Goal: Task Accomplishment & Management: Manage account settings

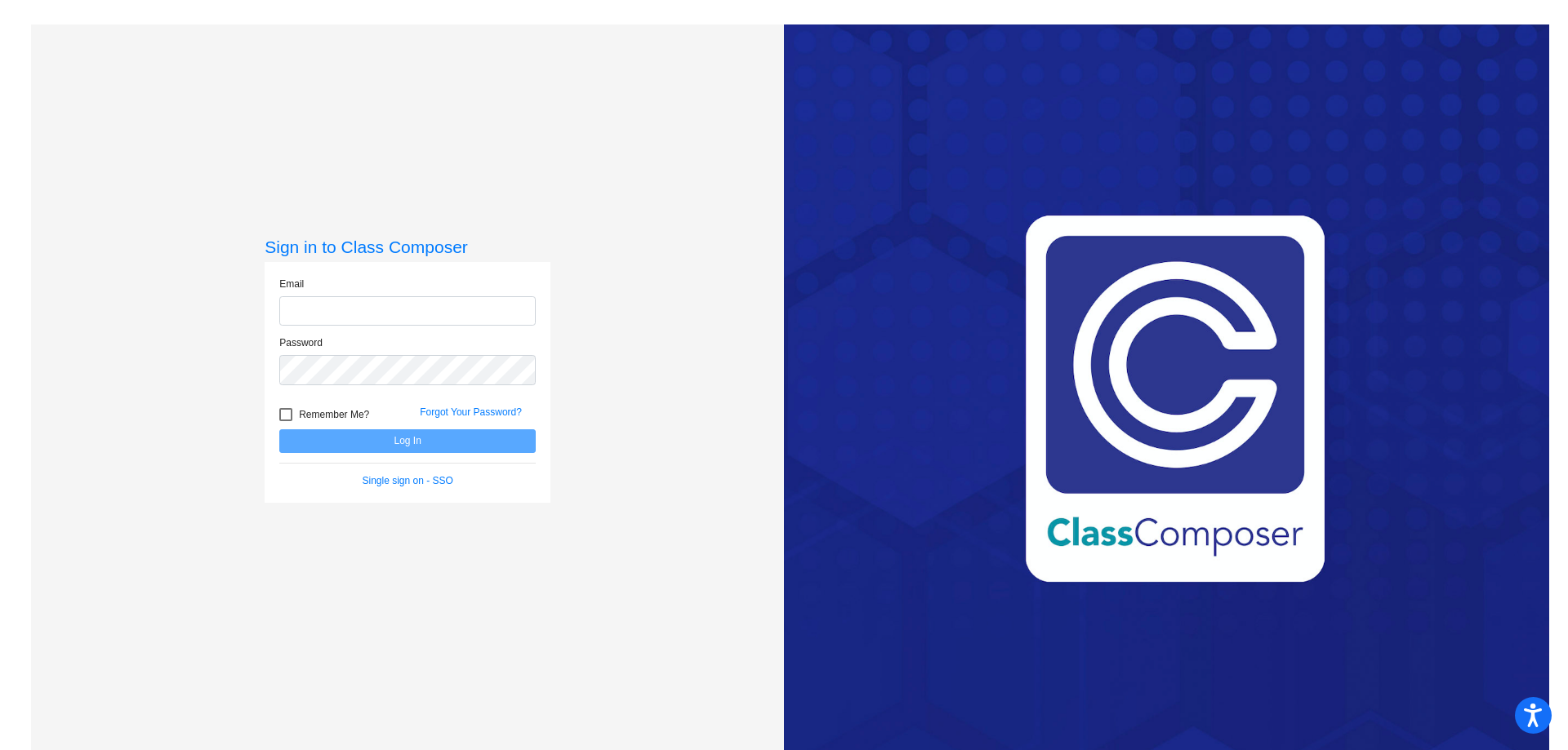
type input "[EMAIL_ADDRESS][DOMAIN_NAME]"
click at [419, 444] on button "Log In" at bounding box center [407, 441] width 256 height 24
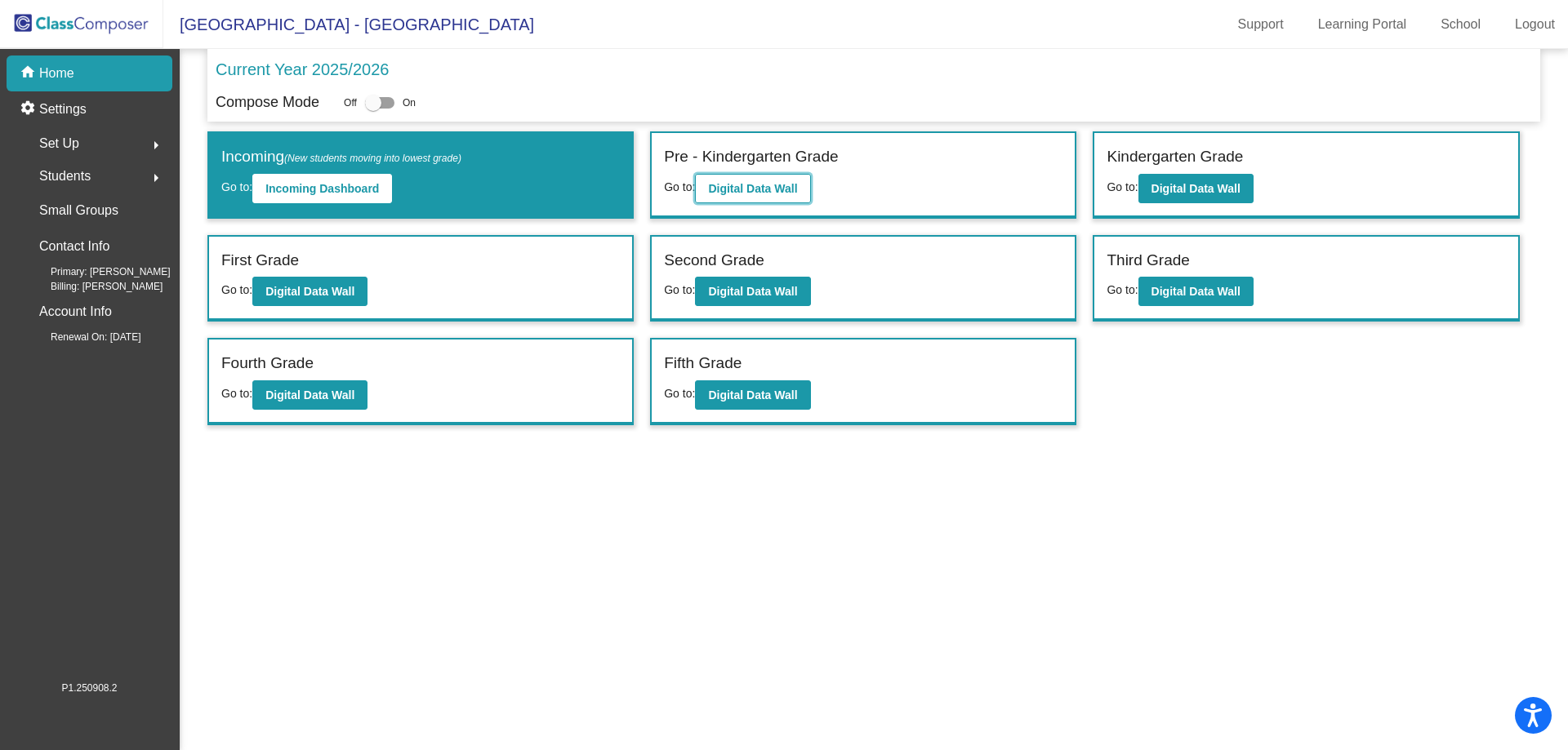
click at [727, 189] on b "Digital Data Wall" at bounding box center [752, 188] width 89 height 13
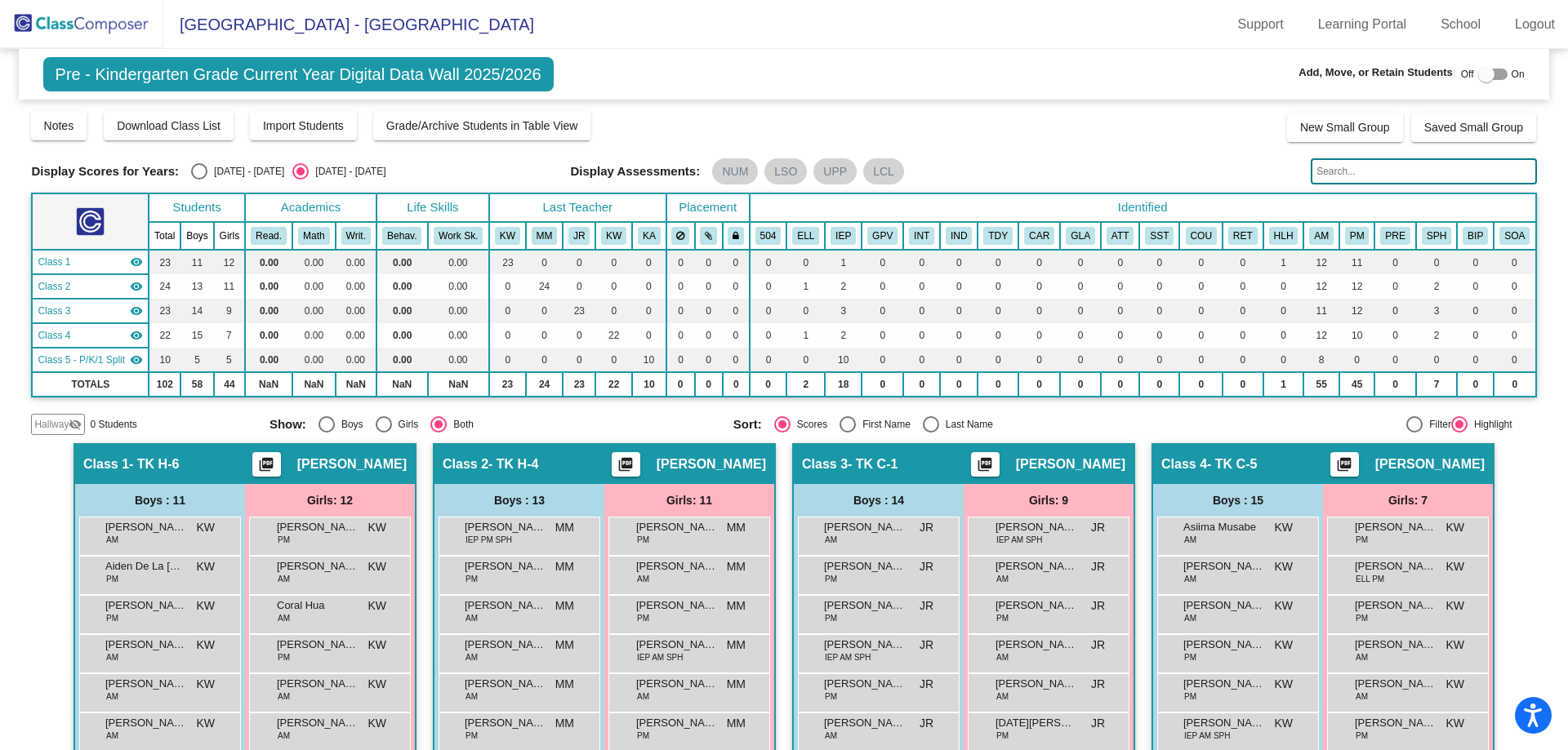
click at [75, 17] on img at bounding box center [81, 24] width 163 height 48
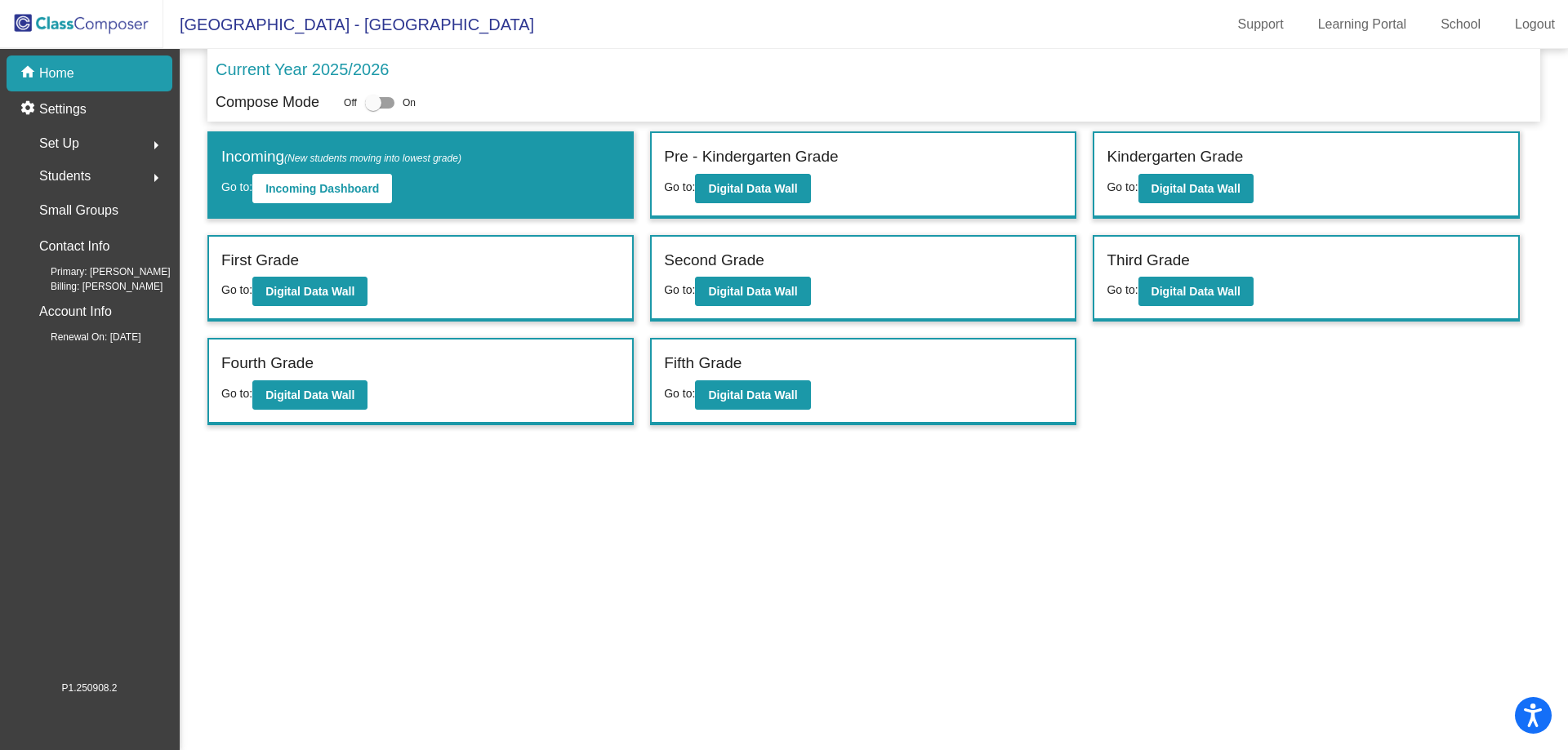
click at [109, 174] on div "Students arrow_right" at bounding box center [95, 176] width 156 height 33
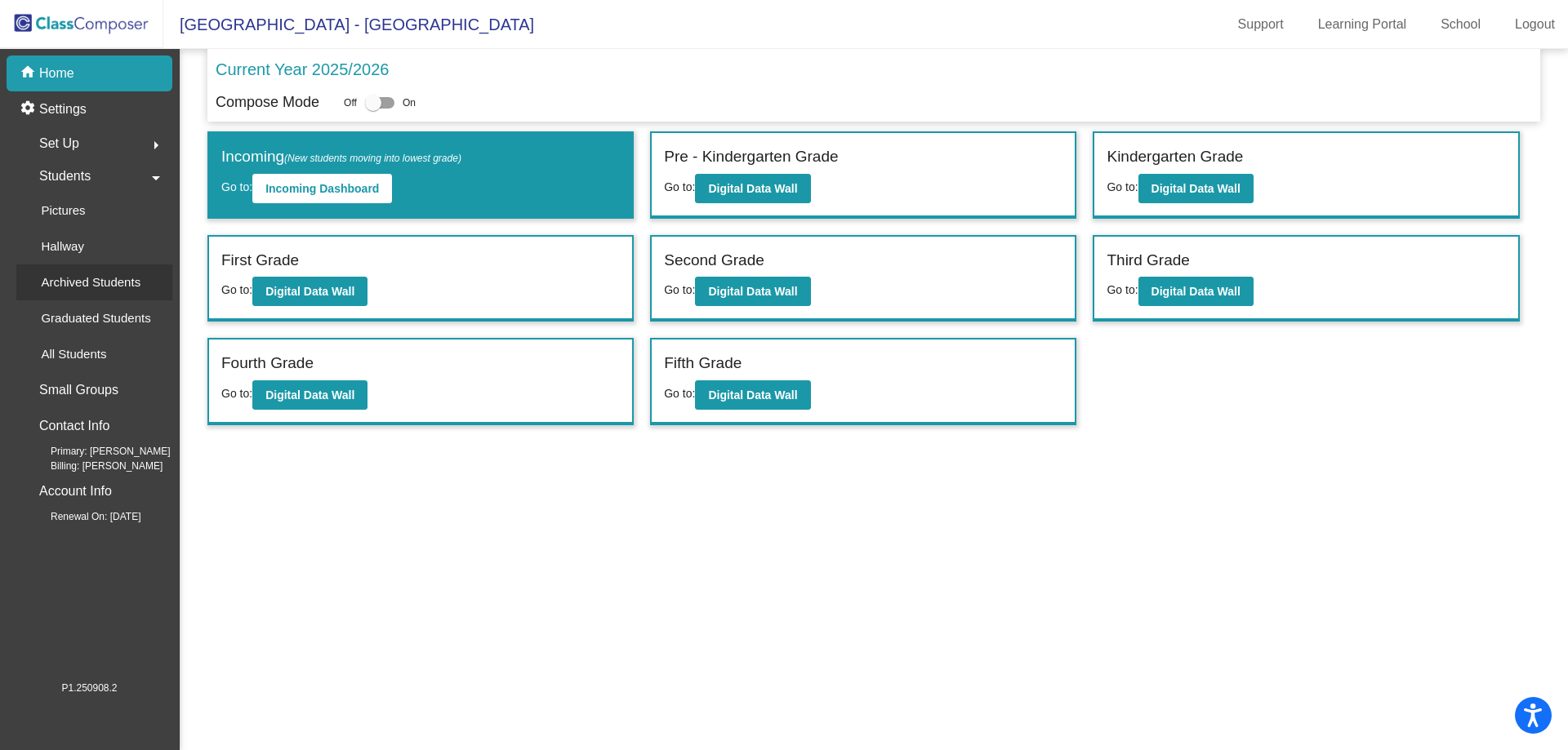
click at [89, 278] on p "Archived Students" at bounding box center [90, 283] width 100 height 20
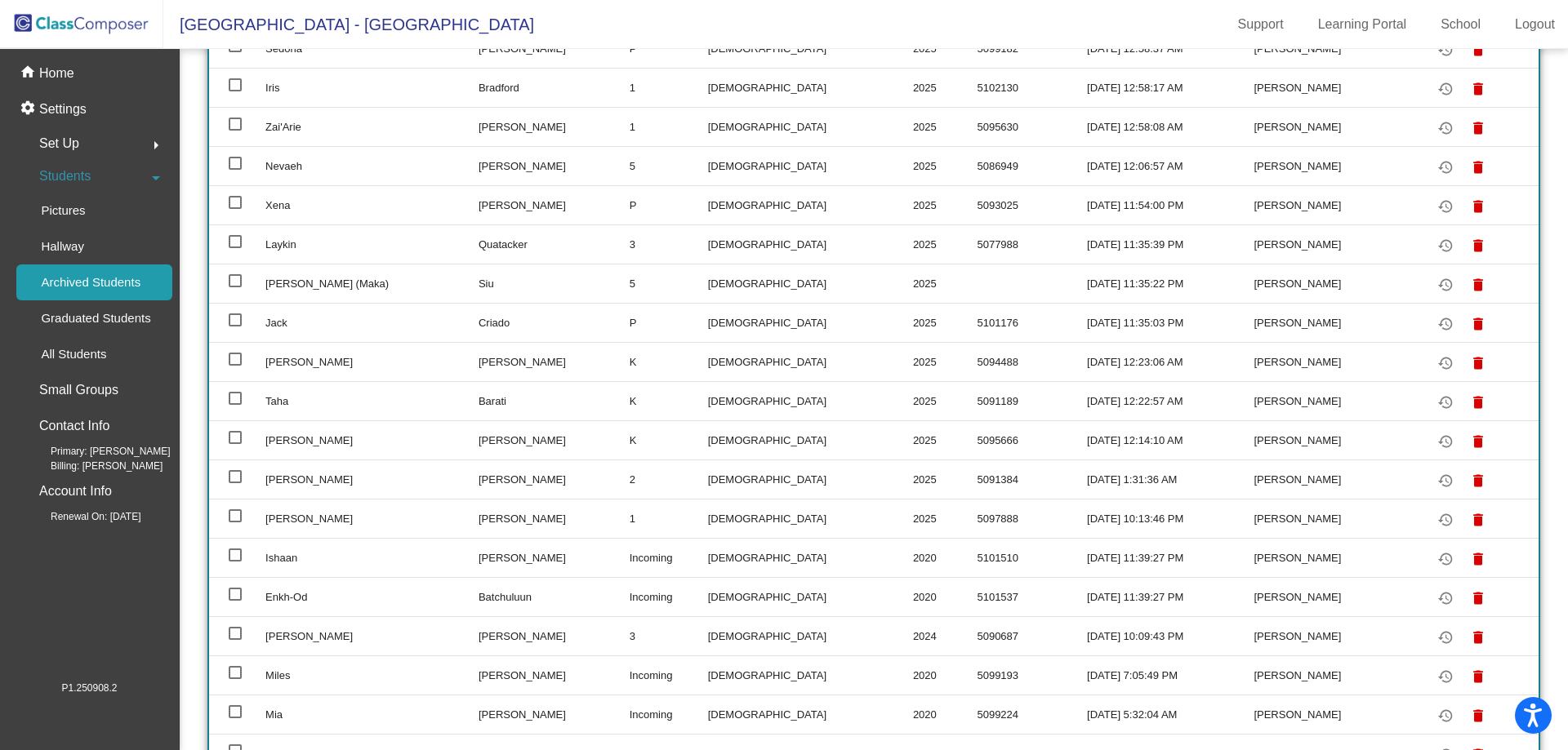
scroll to position [1062, 0]
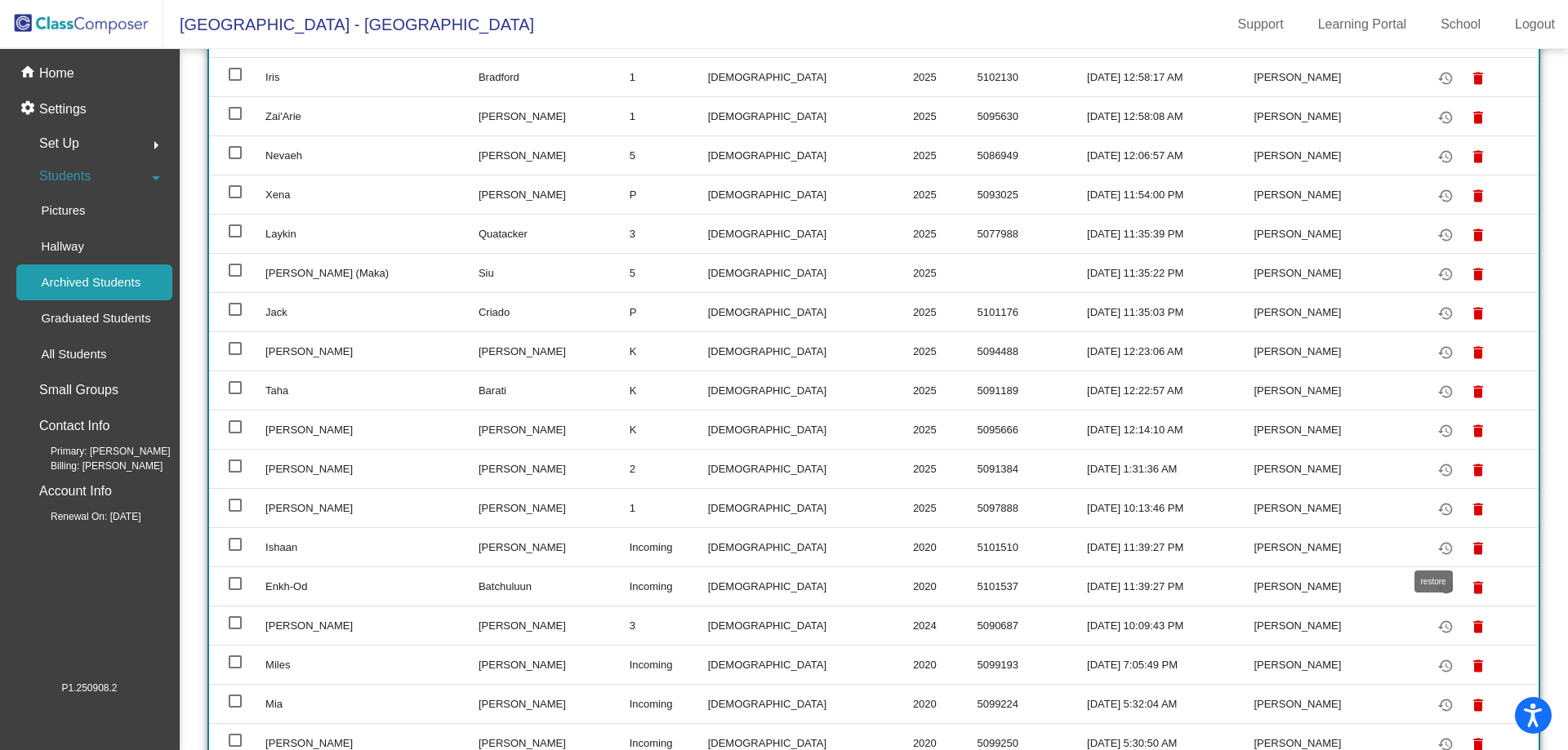
click at [1436, 549] on mat-icon "restore" at bounding box center [1446, 549] width 20 height 20
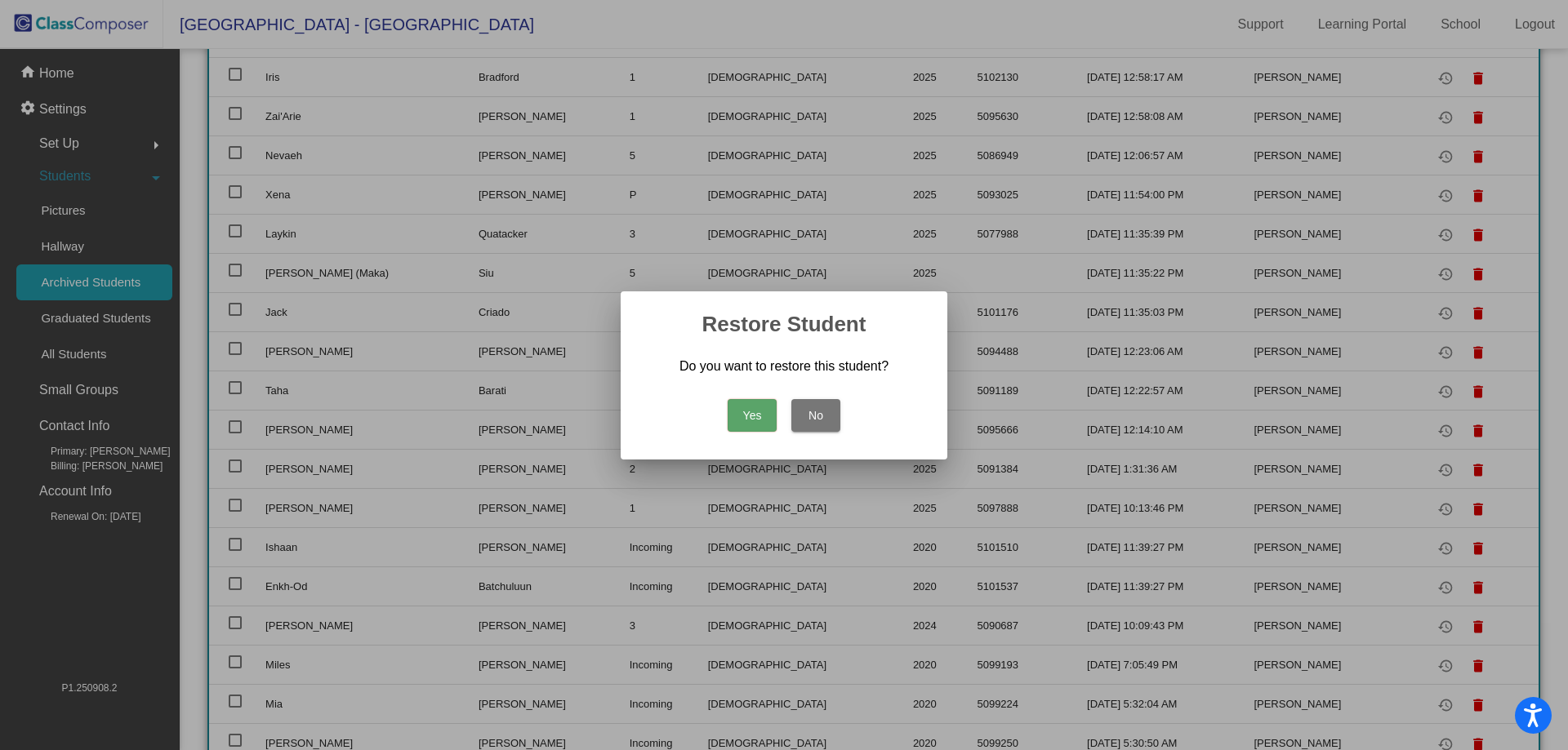
click at [757, 409] on button "Yes" at bounding box center [752, 416] width 49 height 33
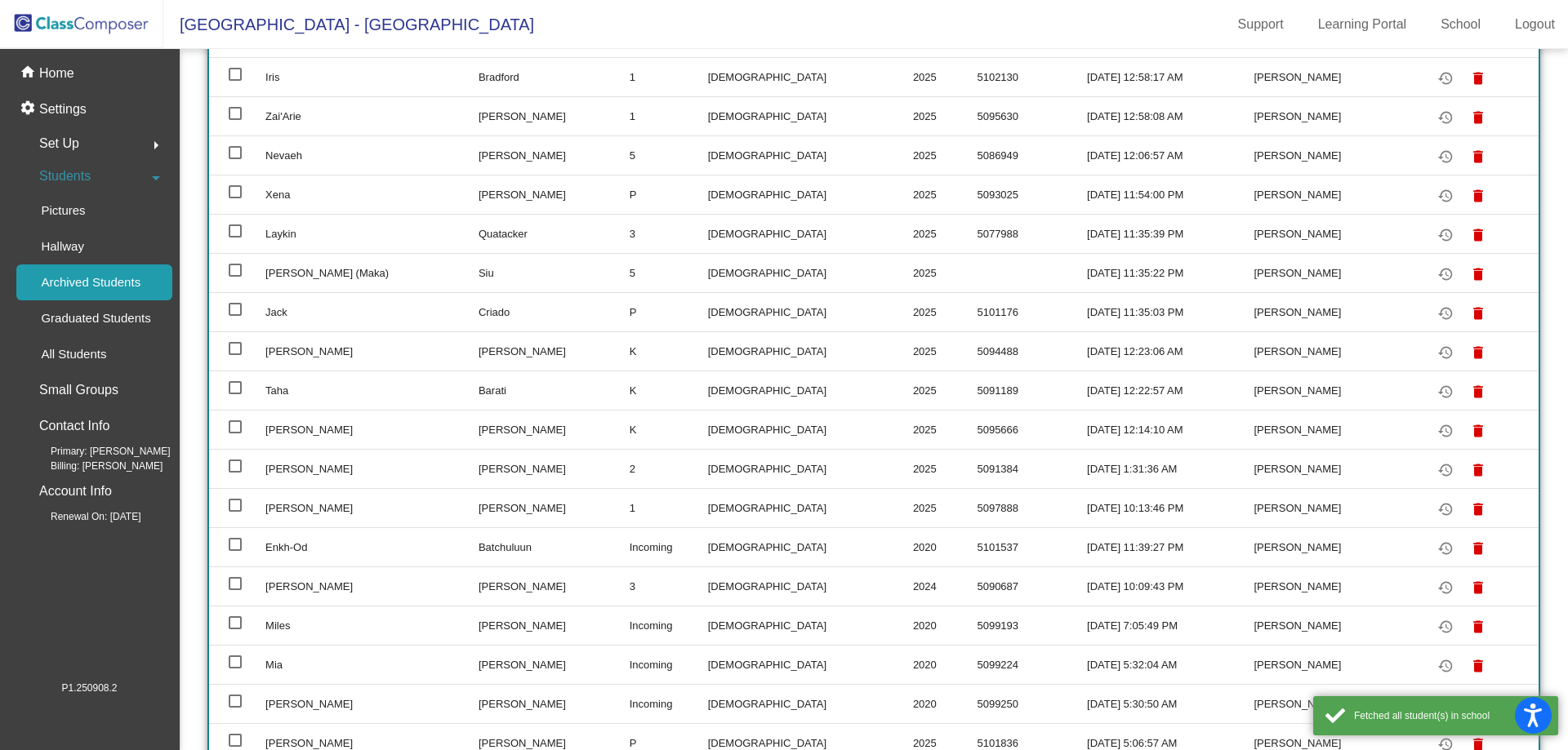
click at [115, 177] on div "Students arrow_drop_down" at bounding box center [95, 176] width 156 height 33
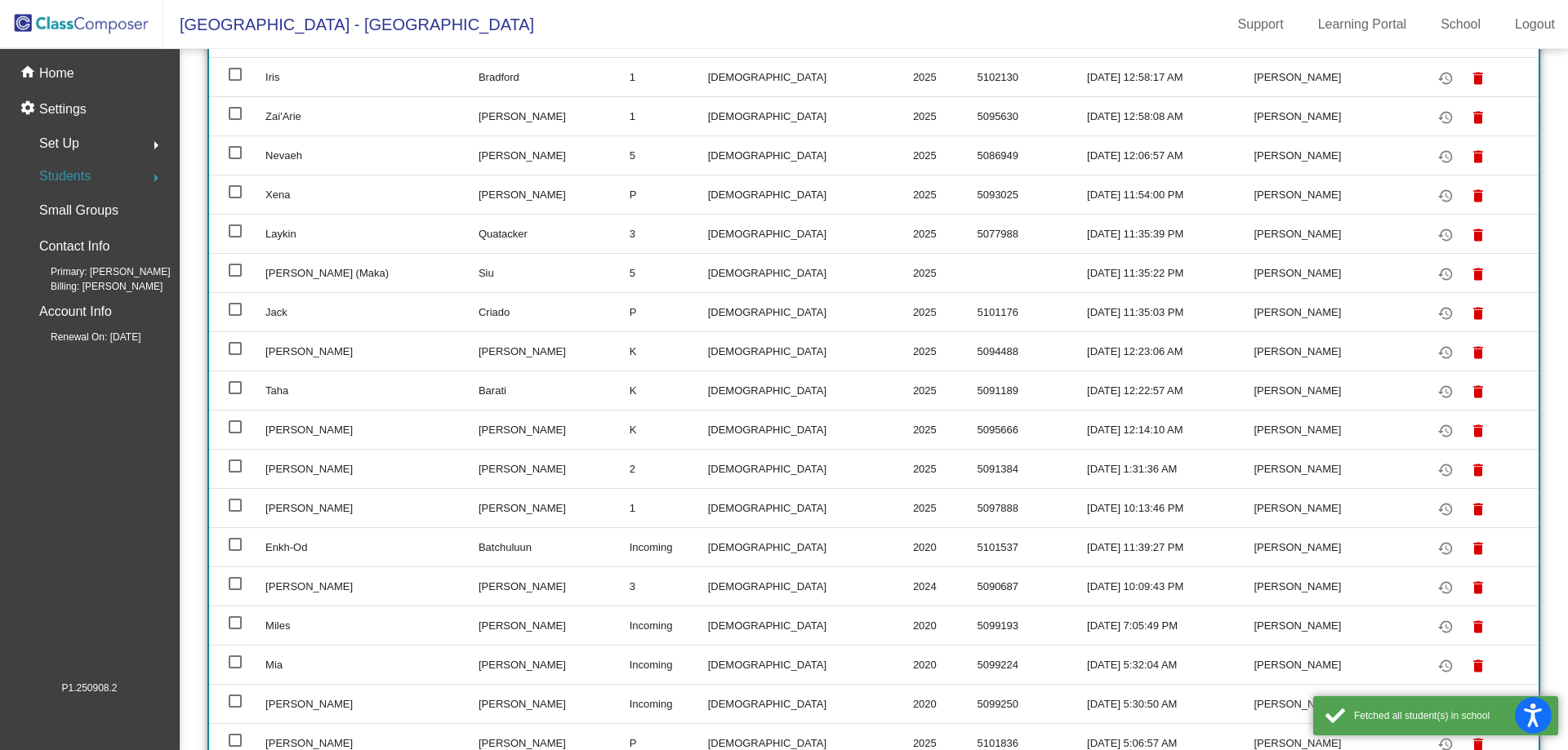
click at [115, 177] on div "Students arrow_right" at bounding box center [95, 176] width 156 height 33
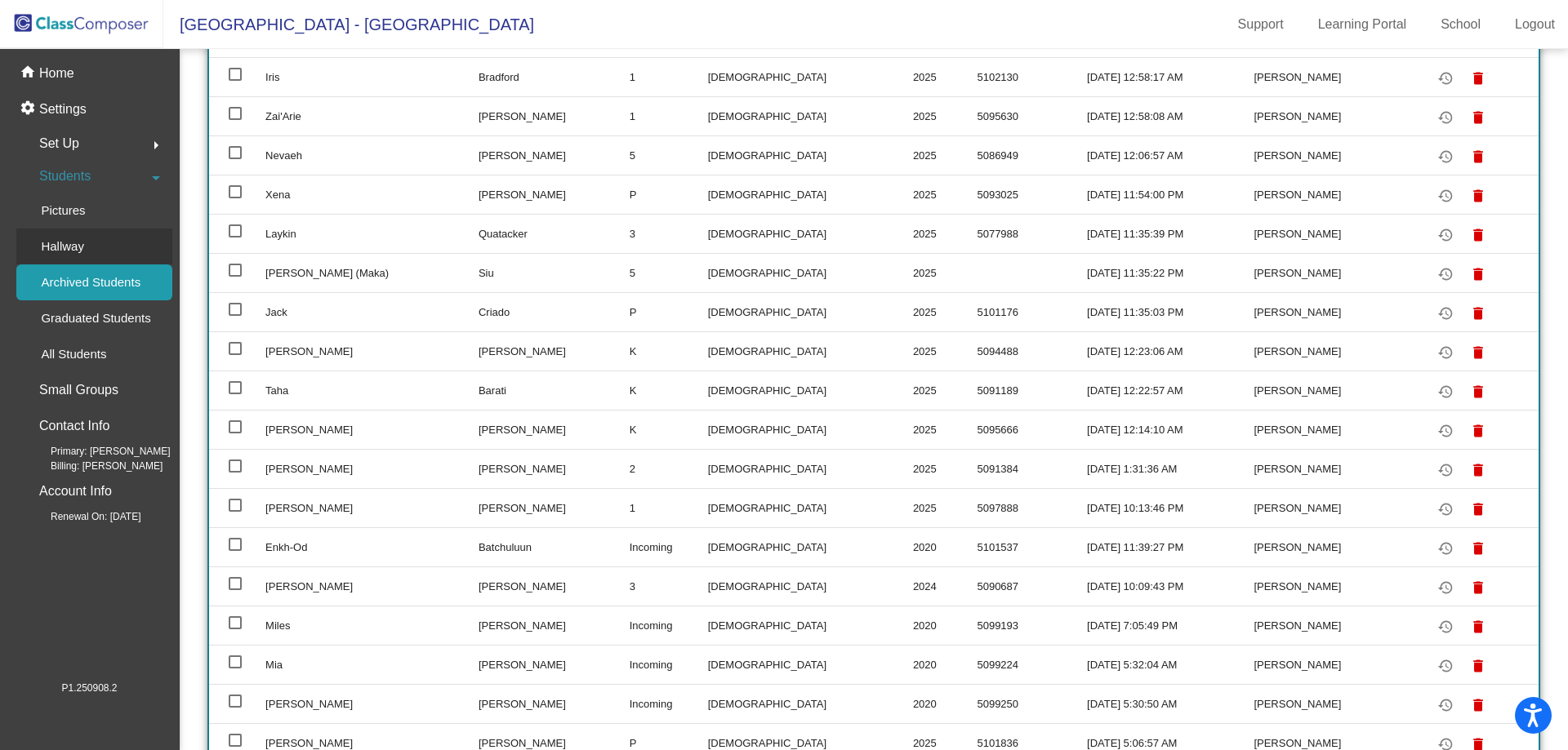
click at [103, 248] on link "Hallway" at bounding box center [95, 246] width 156 height 36
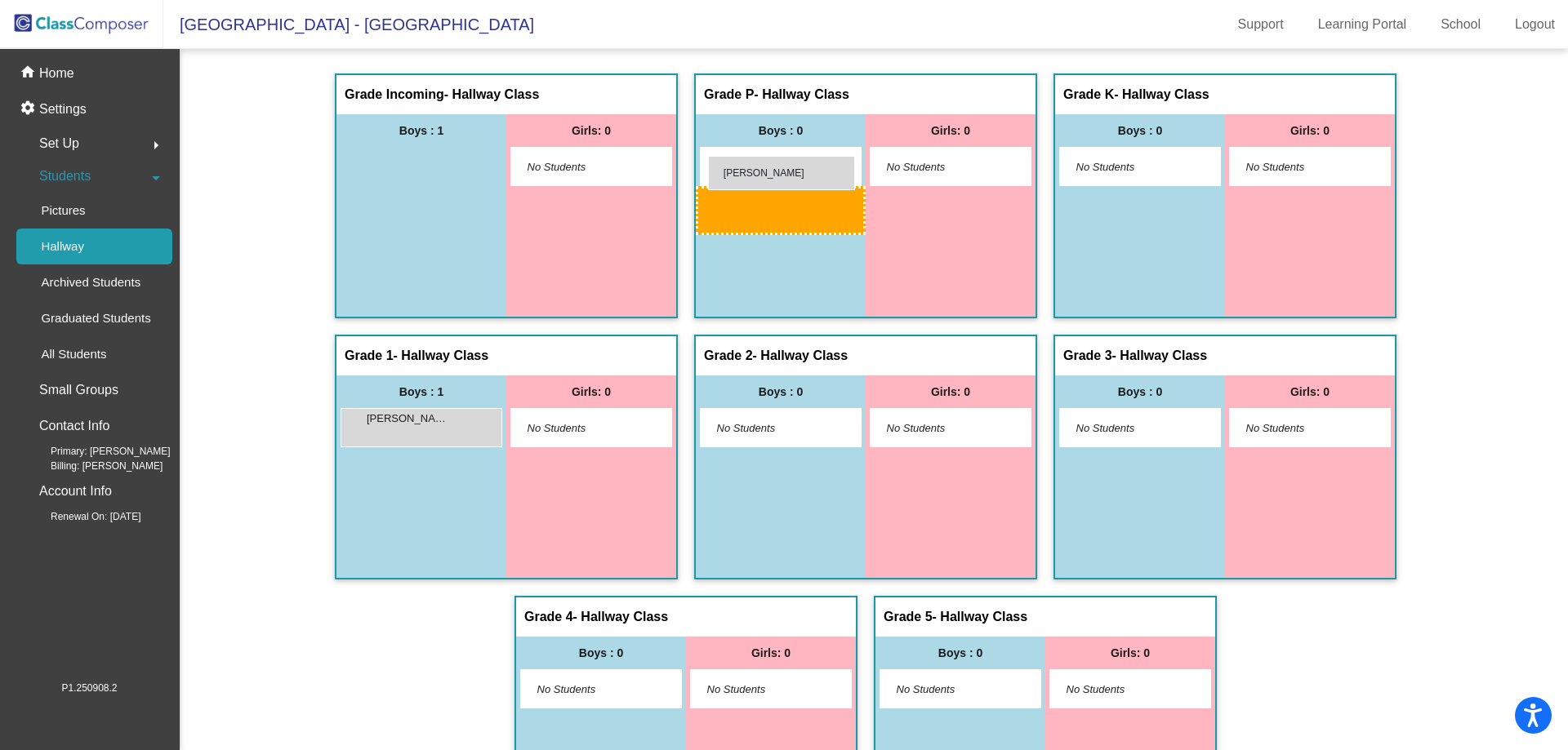
drag, startPoint x: 409, startPoint y: 165, endPoint x: 708, endPoint y: 156, distance: 299.1
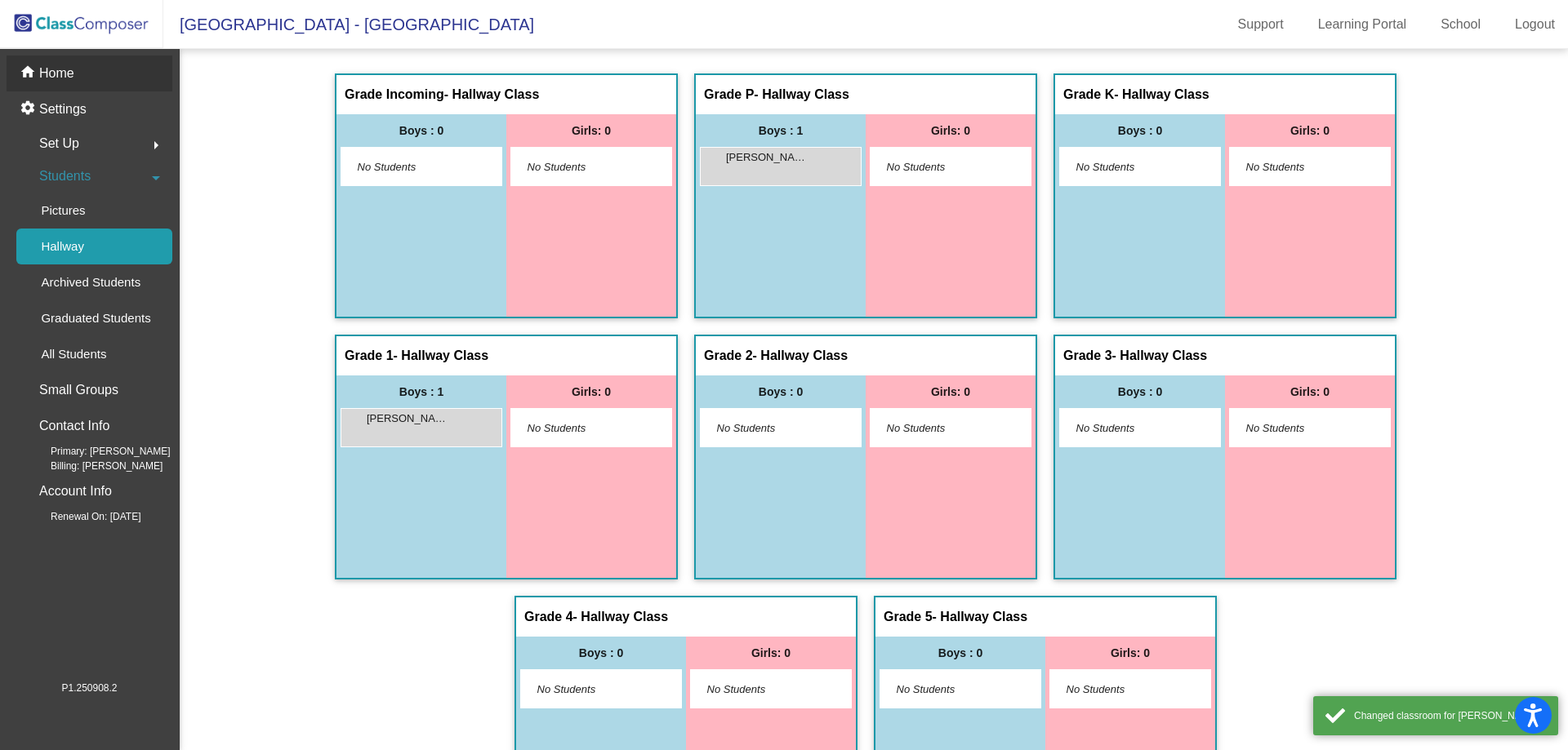
click at [61, 76] on p "Home" at bounding box center [56, 73] width 35 height 20
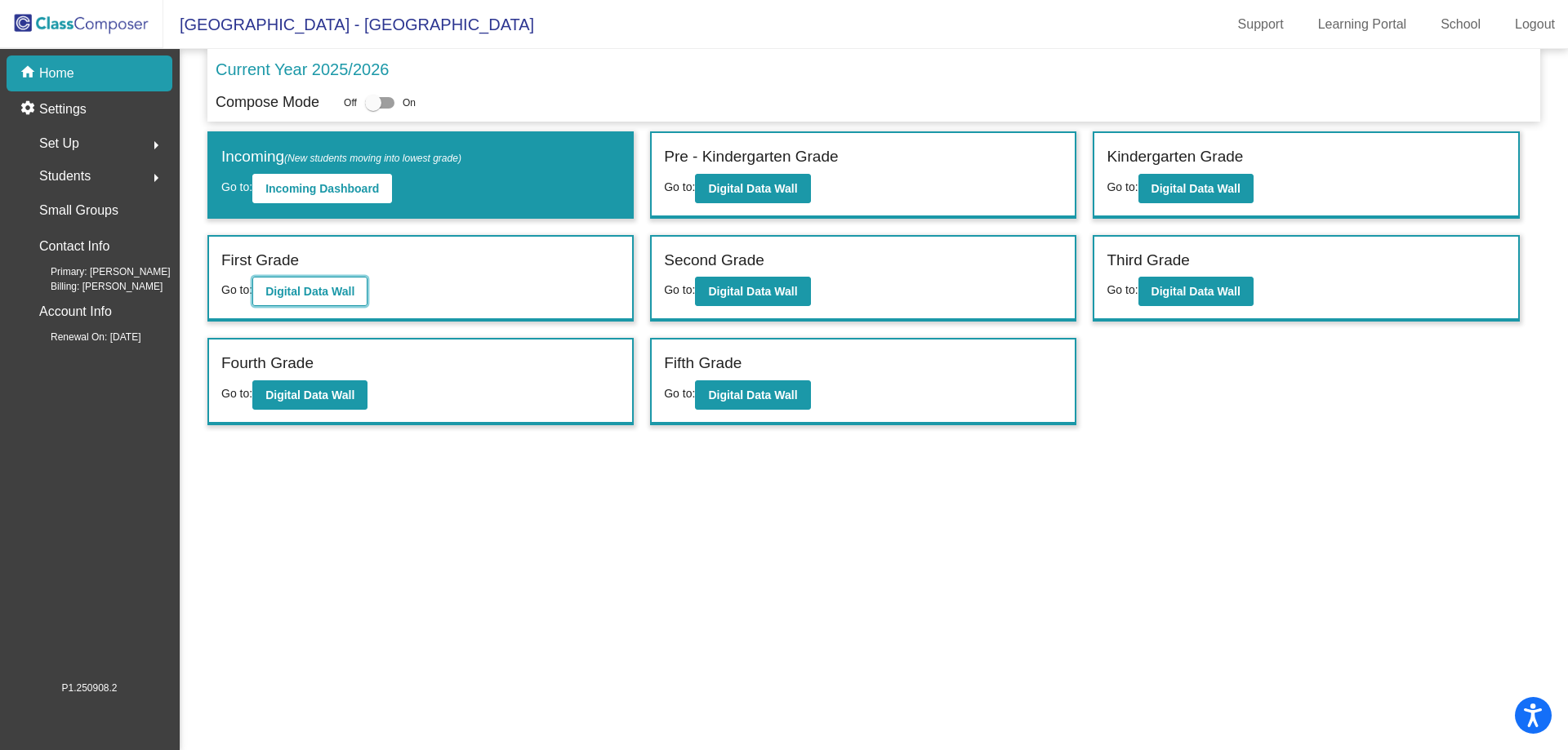
click at [314, 298] on b "Digital Data Wall" at bounding box center [310, 291] width 89 height 13
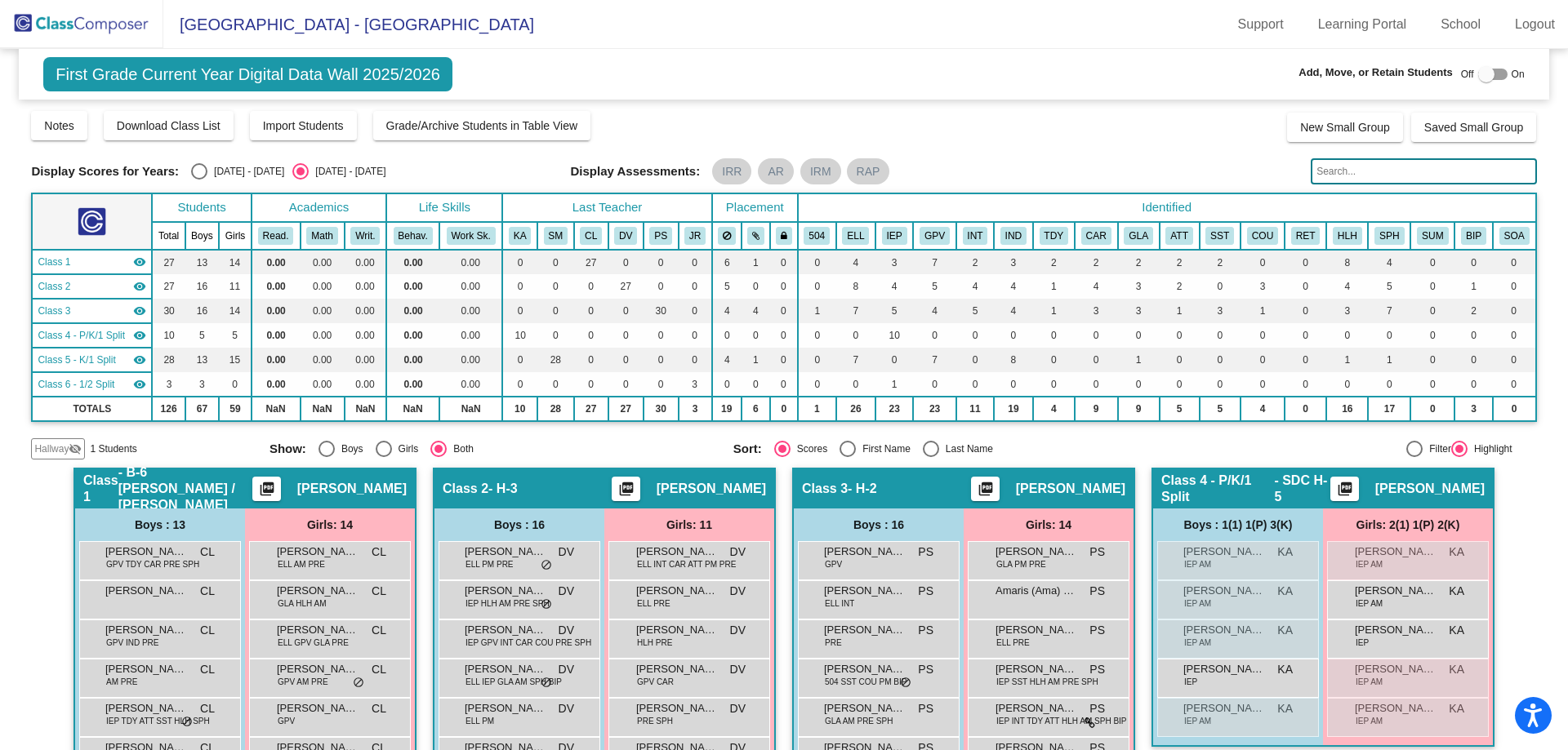
click at [49, 456] on span "Hallway" at bounding box center [51, 448] width 35 height 15
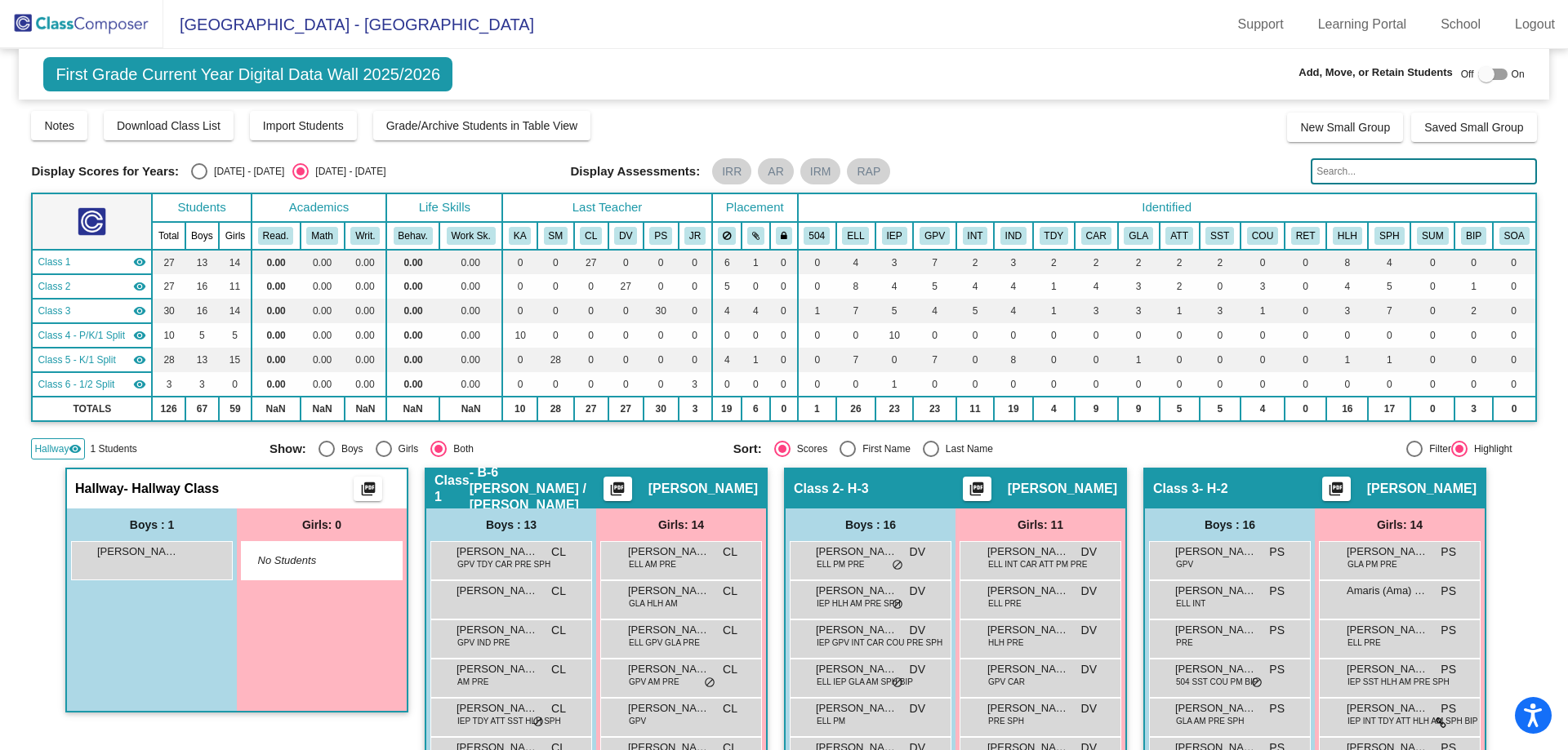
click at [1482, 78] on div at bounding box center [1487, 74] width 17 height 17
checkbox input "true"
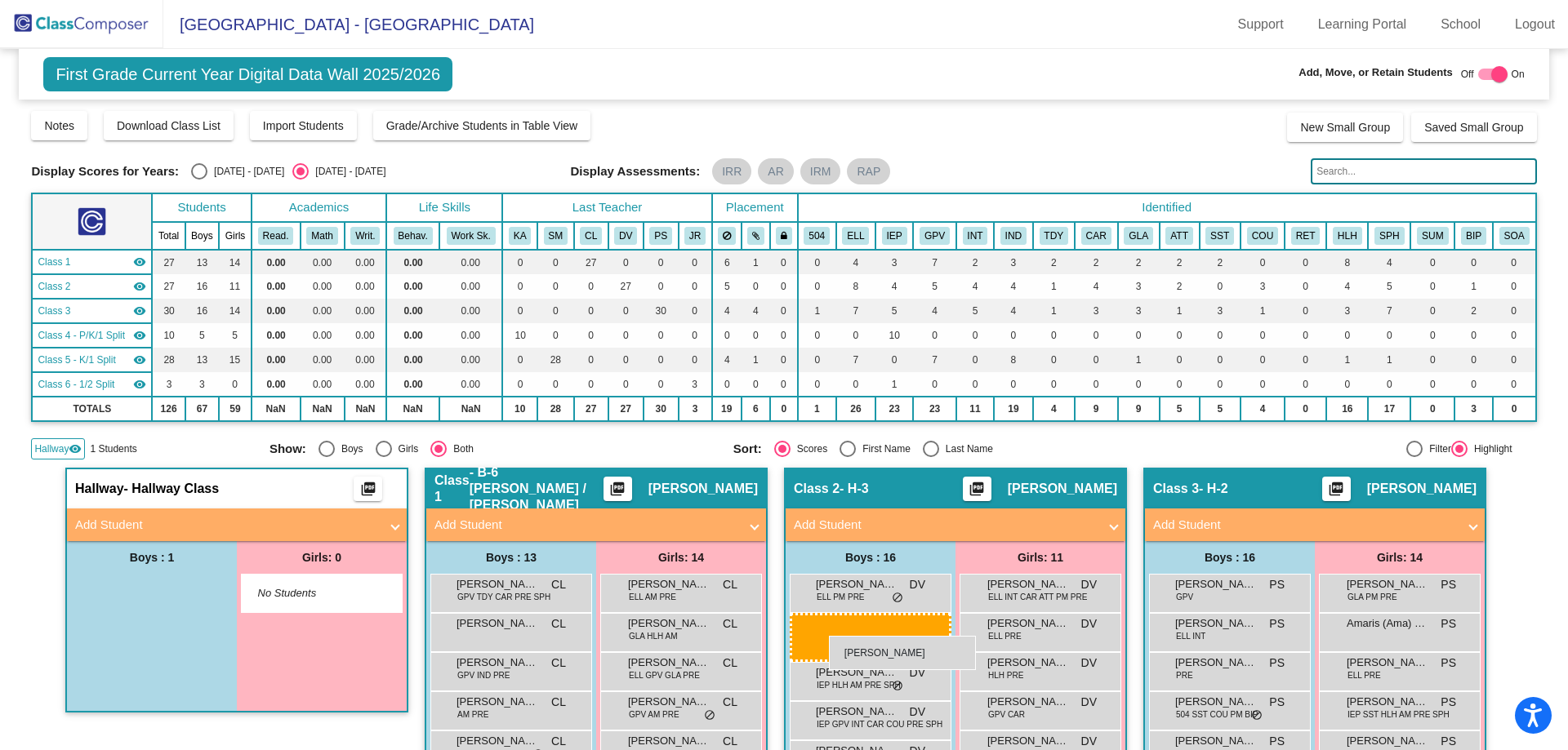
drag, startPoint x: 156, startPoint y: 596, endPoint x: 830, endPoint y: 636, distance: 675.2
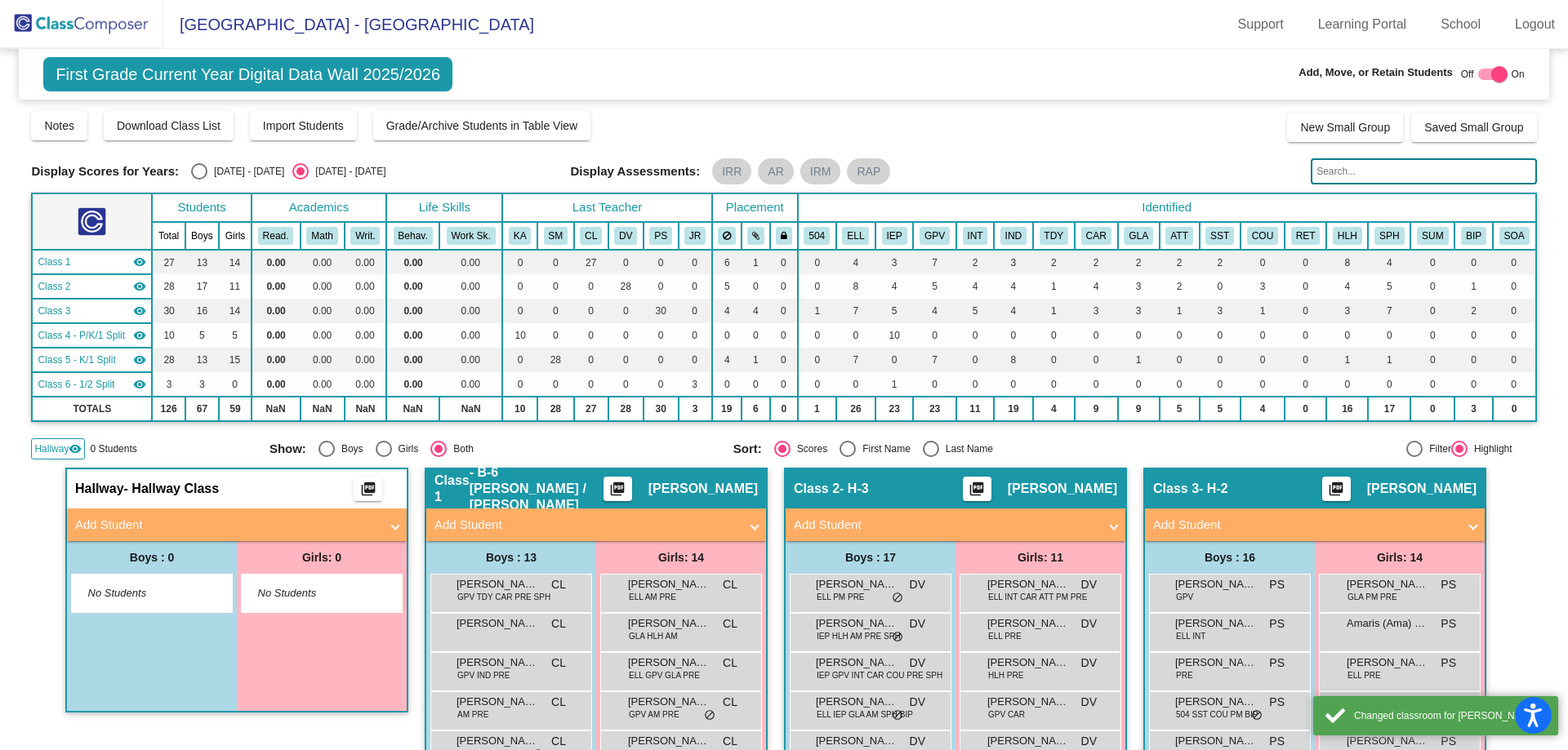
click at [59, 449] on span "Hallway" at bounding box center [51, 448] width 35 height 15
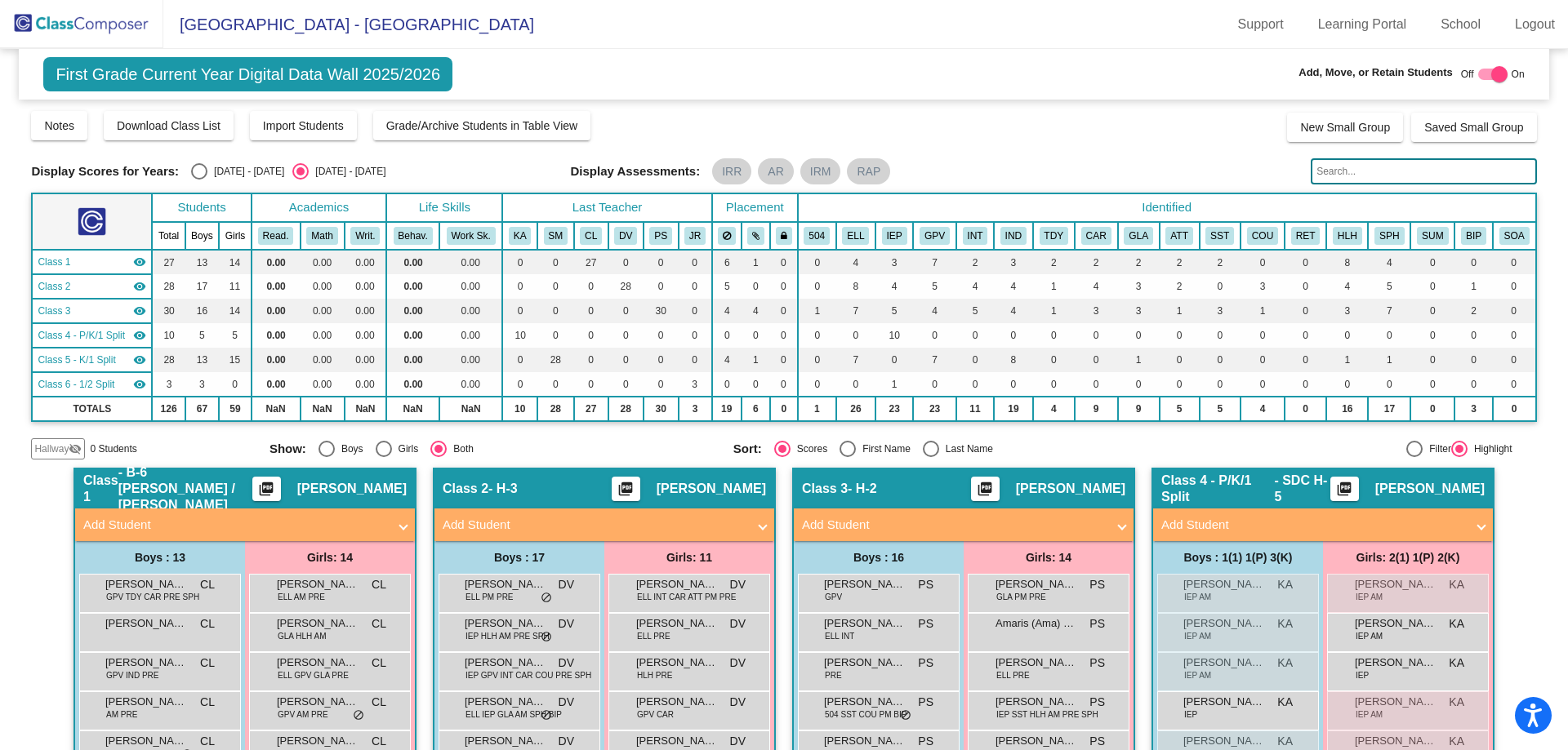
click at [89, 19] on img at bounding box center [81, 24] width 163 height 48
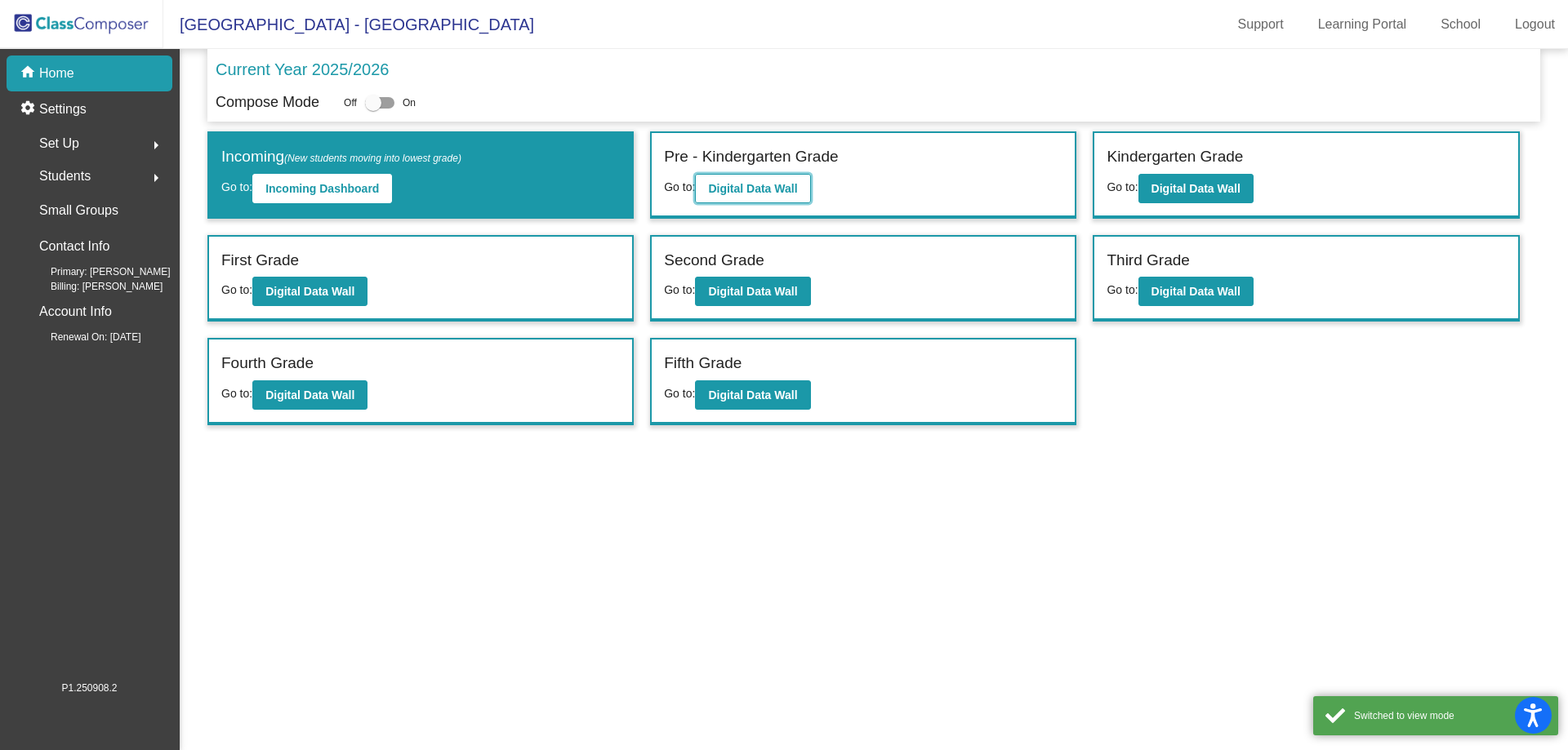
click at [759, 182] on b "Digital Data Wall" at bounding box center [752, 188] width 89 height 13
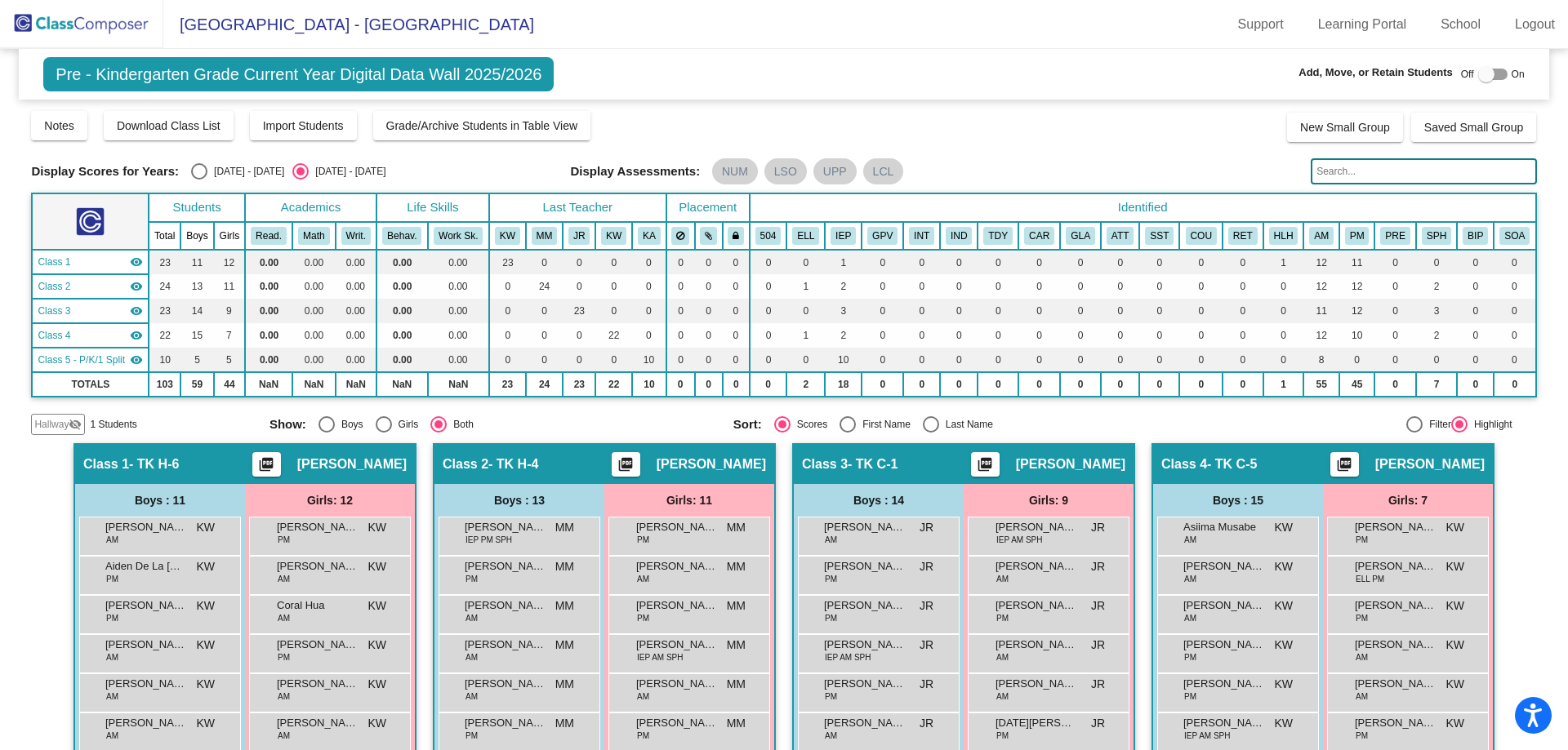
click at [64, 425] on span "Hallway" at bounding box center [51, 424] width 35 height 15
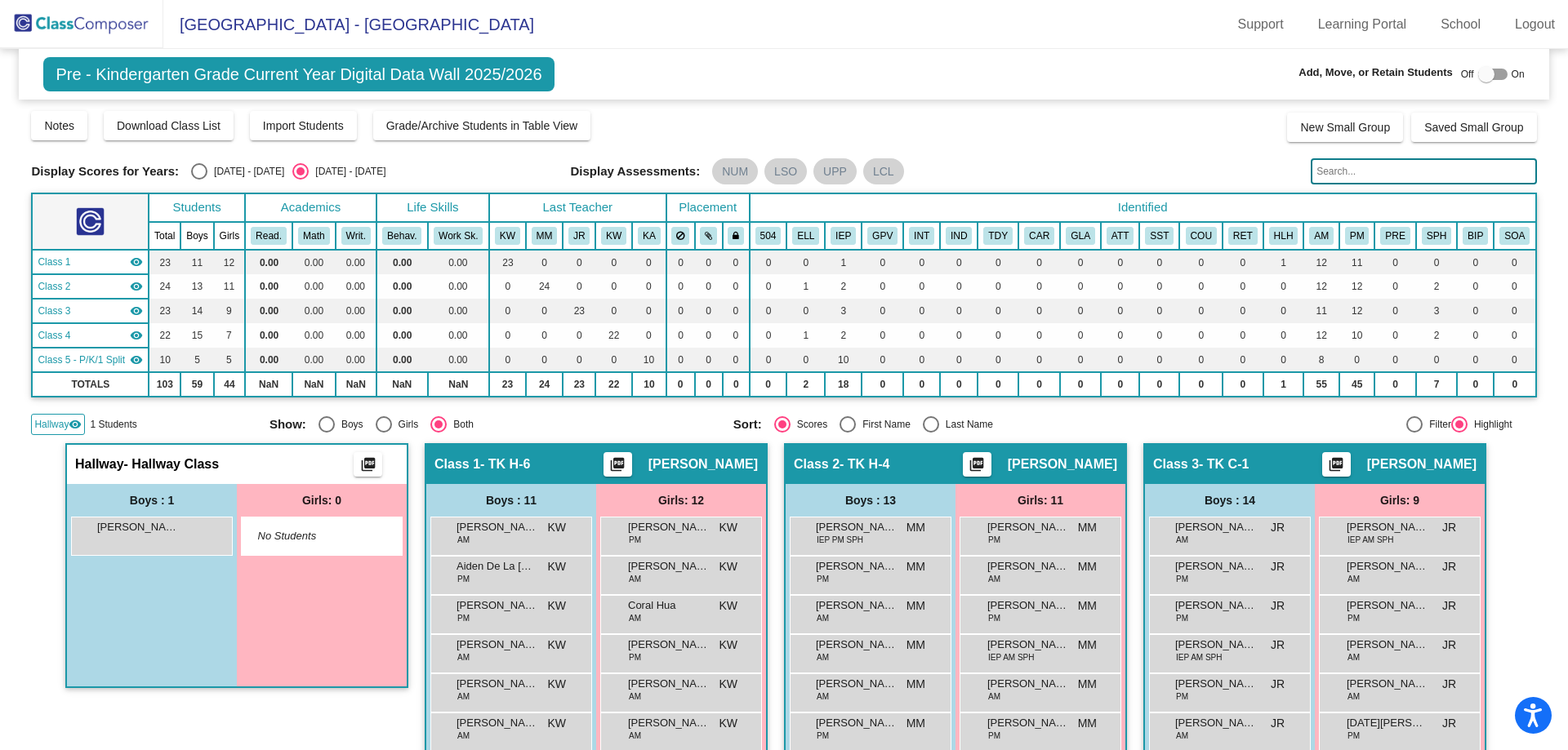
click at [64, 425] on span "Hallway" at bounding box center [51, 424] width 35 height 15
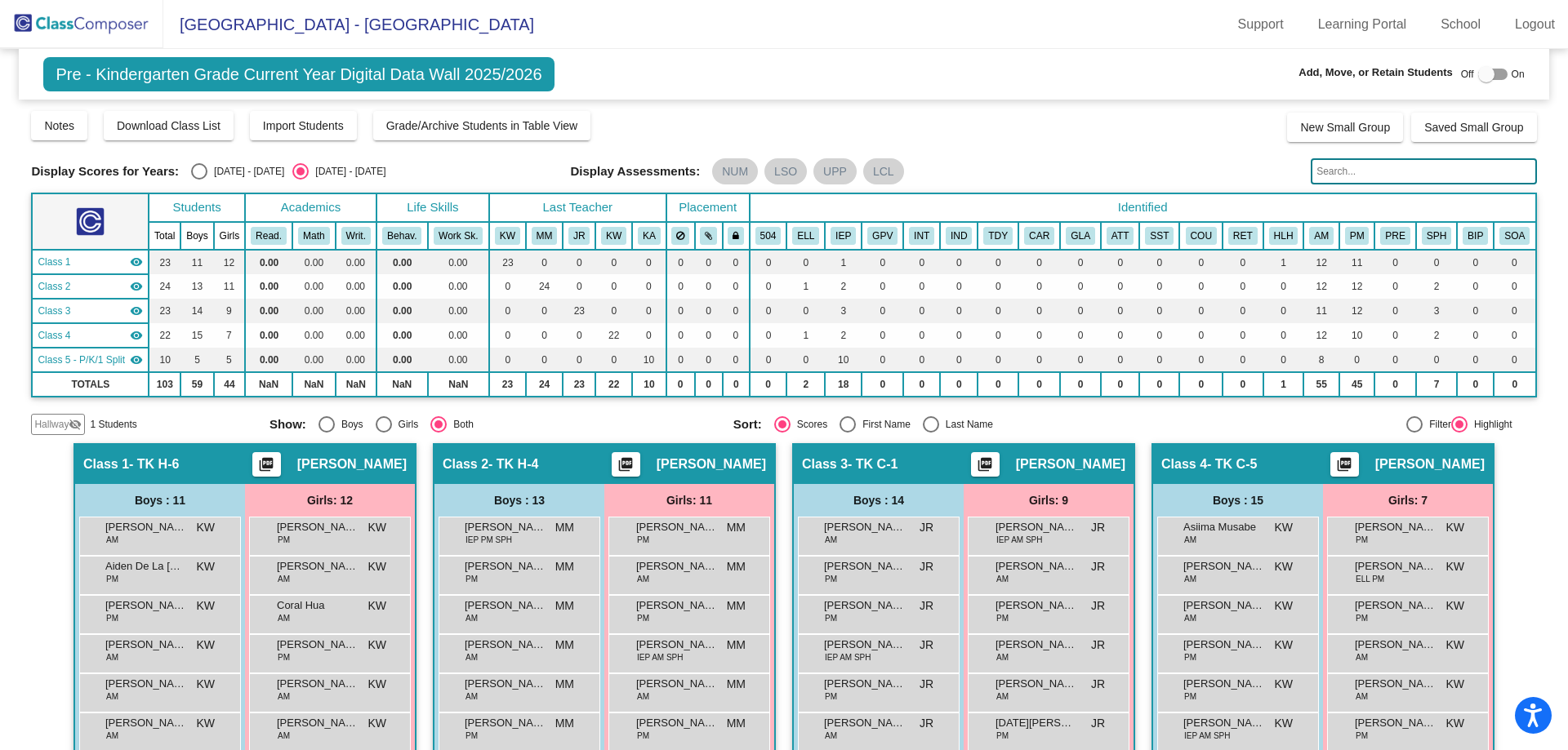
click at [64, 425] on span "Hallway" at bounding box center [51, 424] width 35 height 15
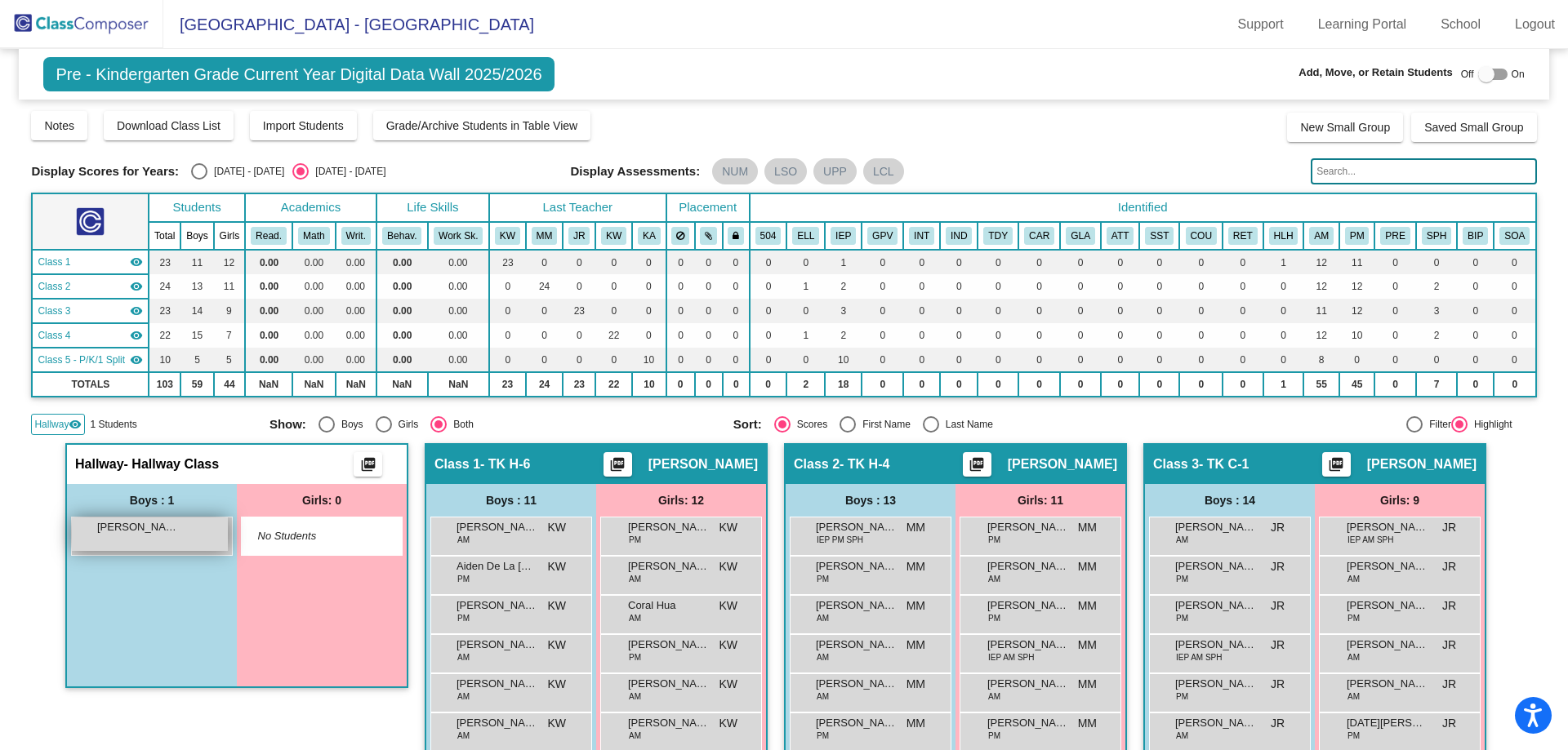
click at [138, 544] on div "[PERSON_NAME] lock do_not_disturb_alt" at bounding box center [150, 534] width 156 height 34
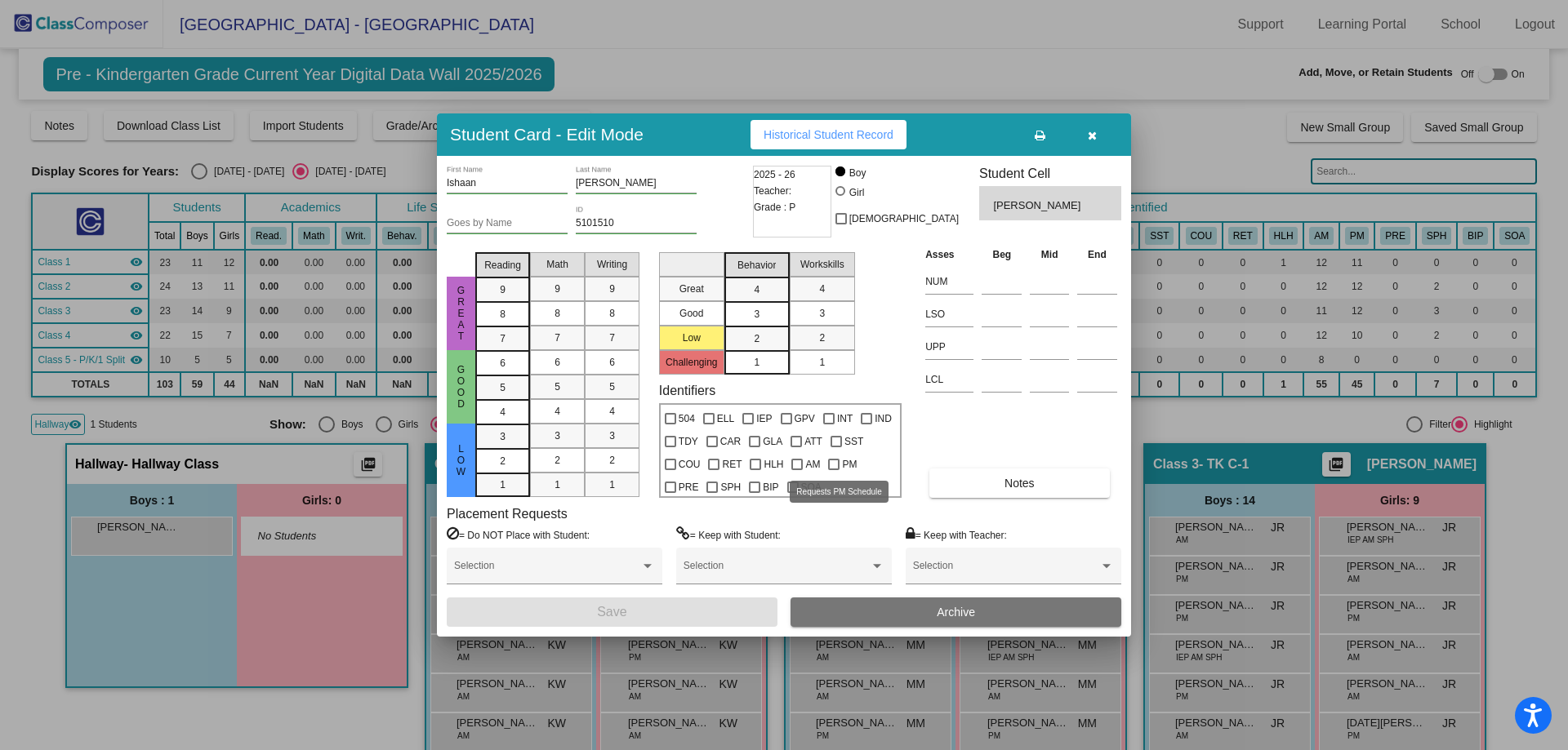
click at [829, 468] on div at bounding box center [834, 465] width 12 height 12
click at [833, 470] on input "PM" at bounding box center [833, 470] width 1 height 1
checkbox input "true"
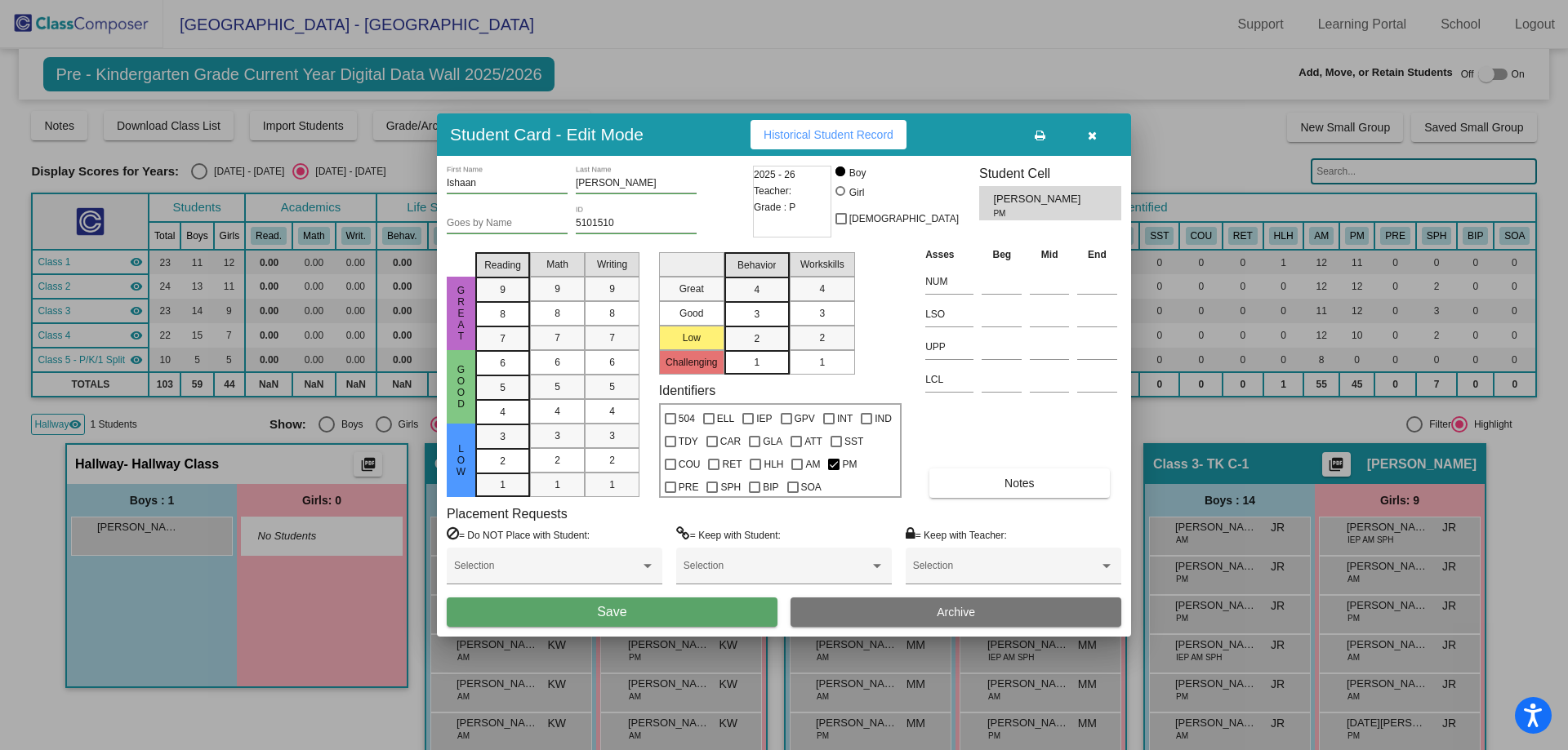
click at [711, 616] on button "Save" at bounding box center [612, 612] width 331 height 30
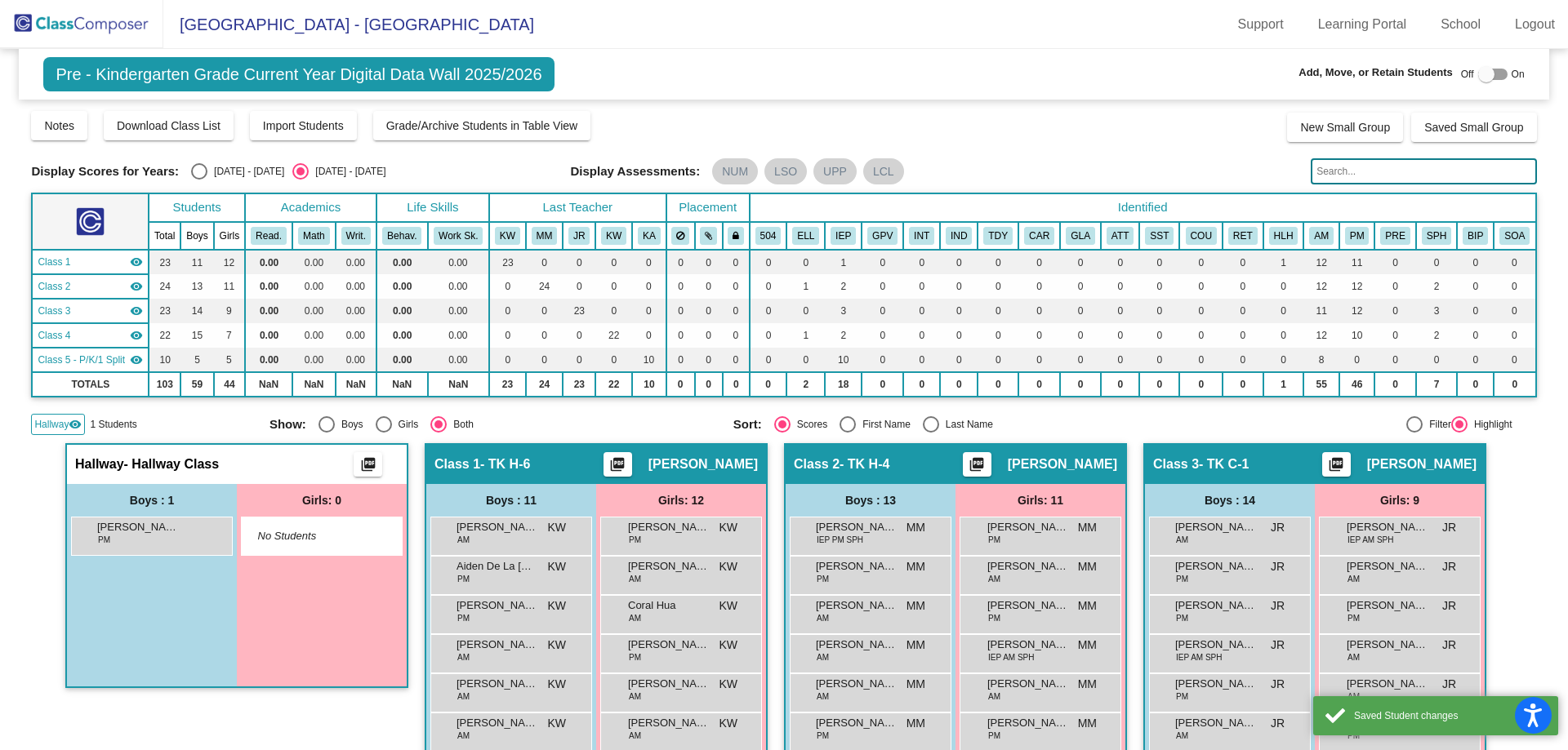
click at [80, 28] on img at bounding box center [81, 24] width 163 height 48
